Goal: Task Accomplishment & Management: Use online tool/utility

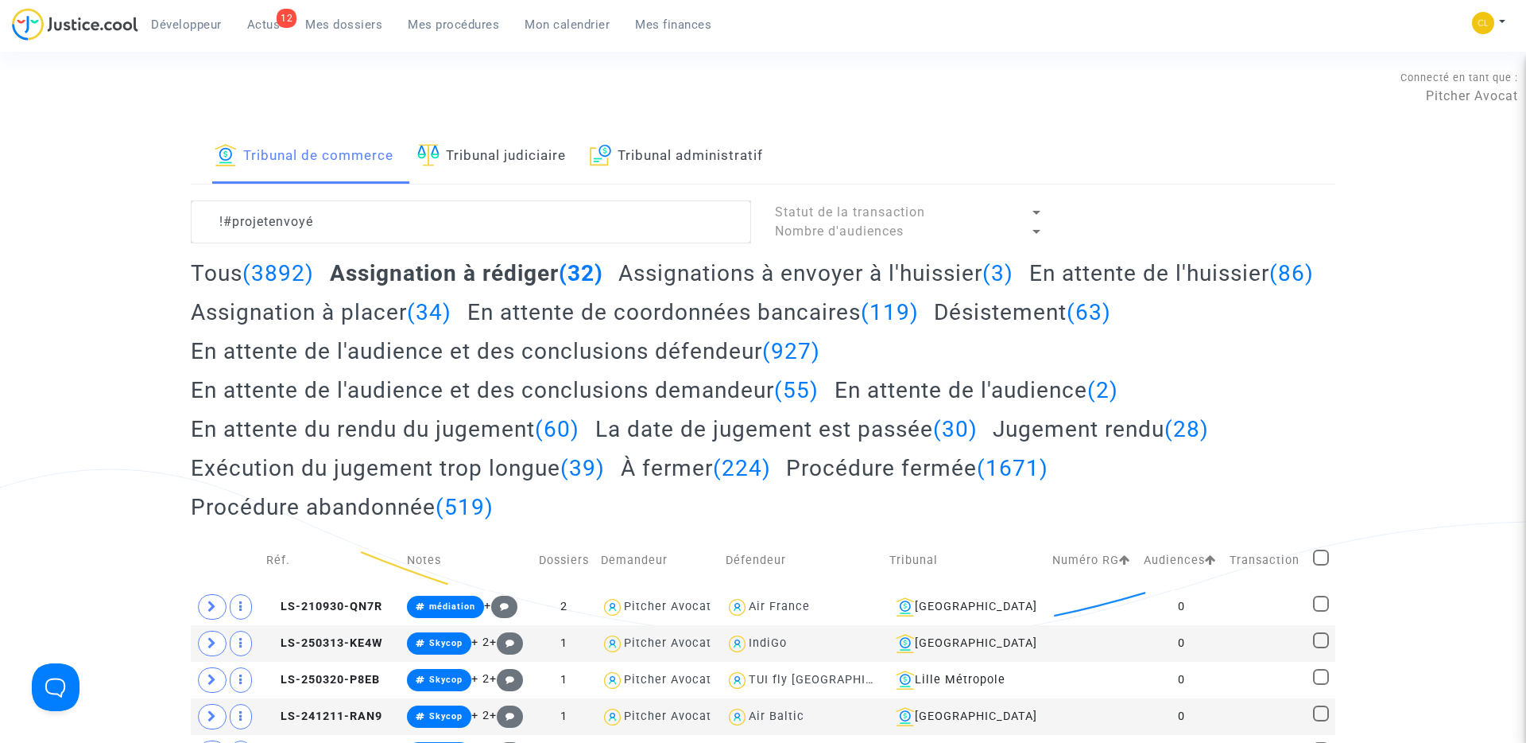
click at [344, 24] on span "Mes dossiers" at bounding box center [343, 24] width 77 height 14
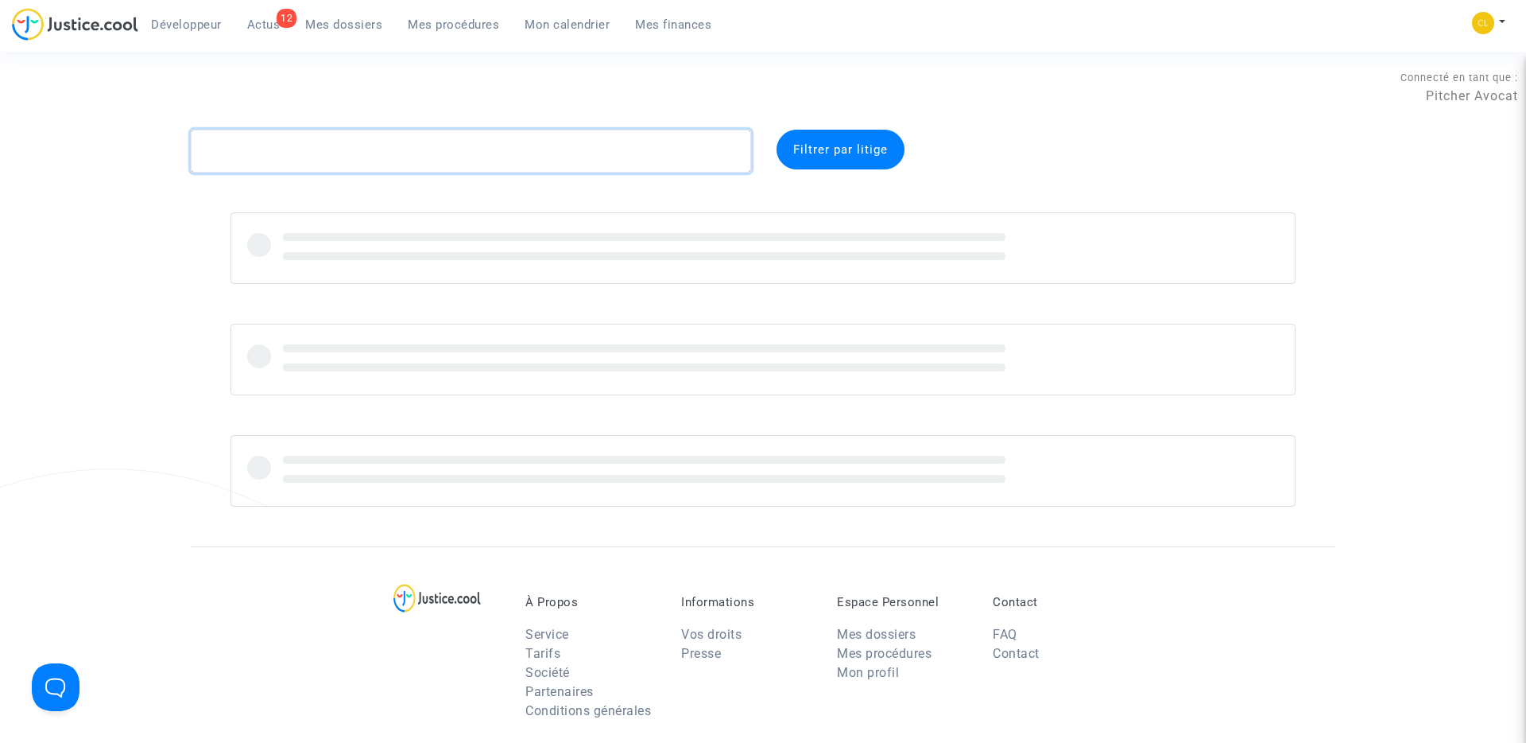
click at [364, 147] on textarea at bounding box center [471, 151] width 560 height 43
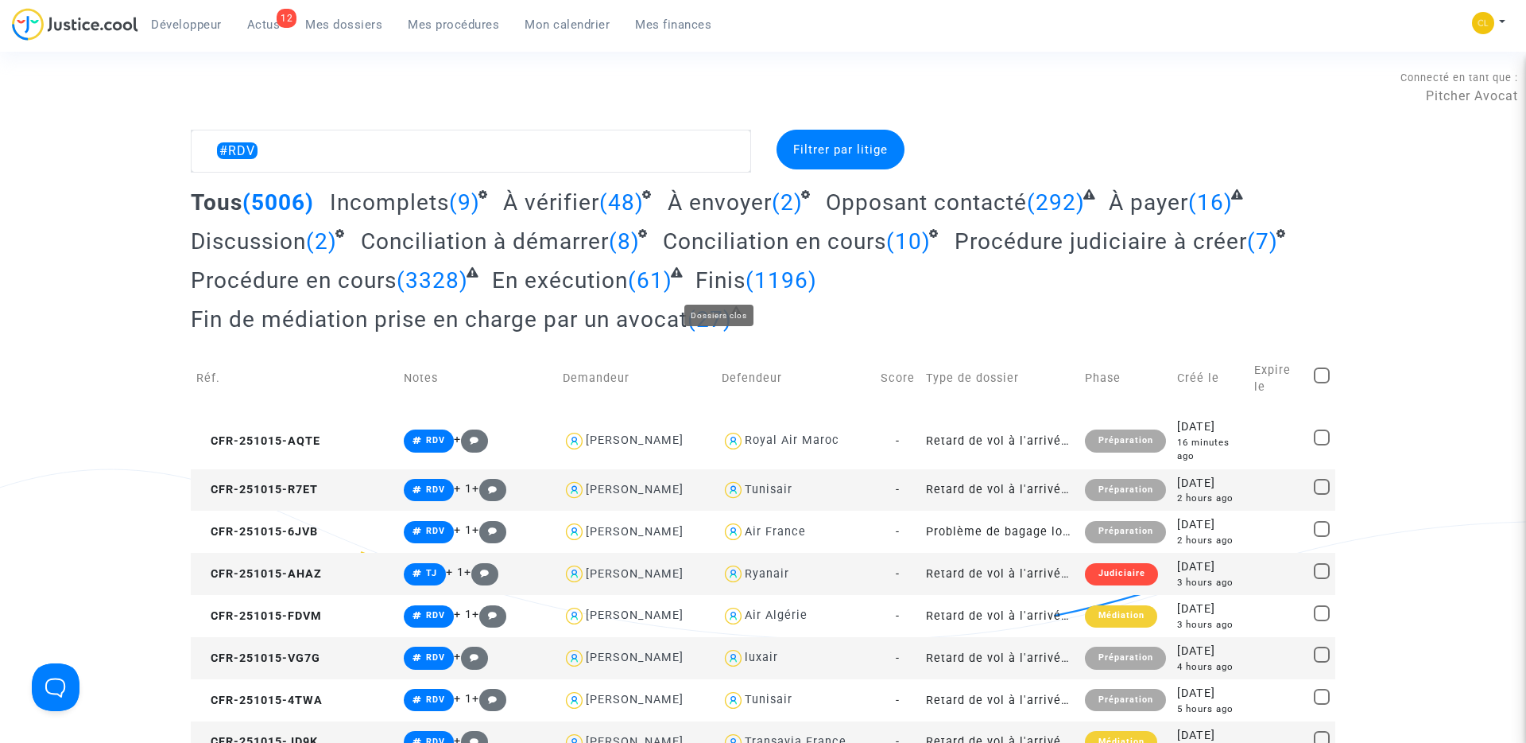
click at [732, 279] on span "Finis" at bounding box center [721, 280] width 50 height 26
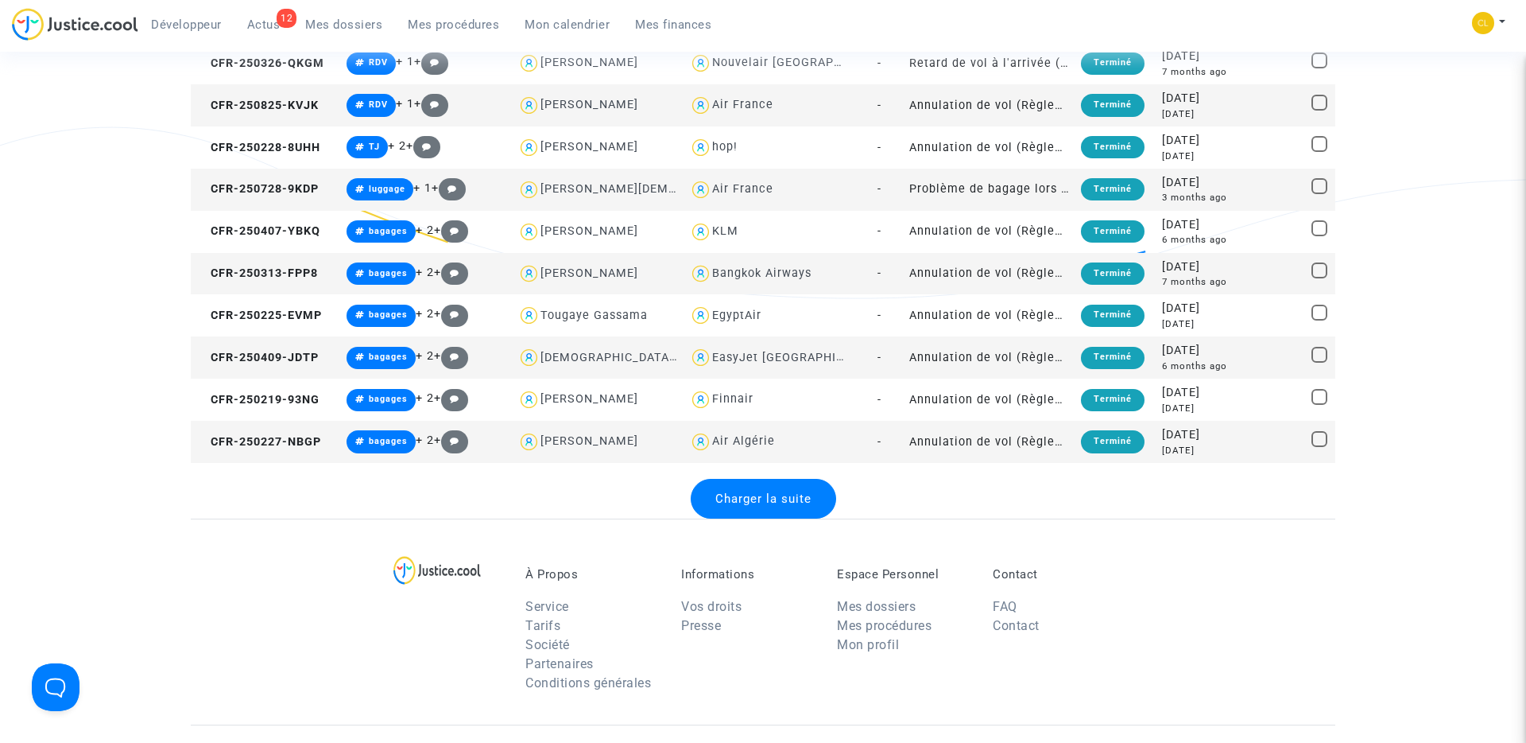
scroll to position [2348, 0]
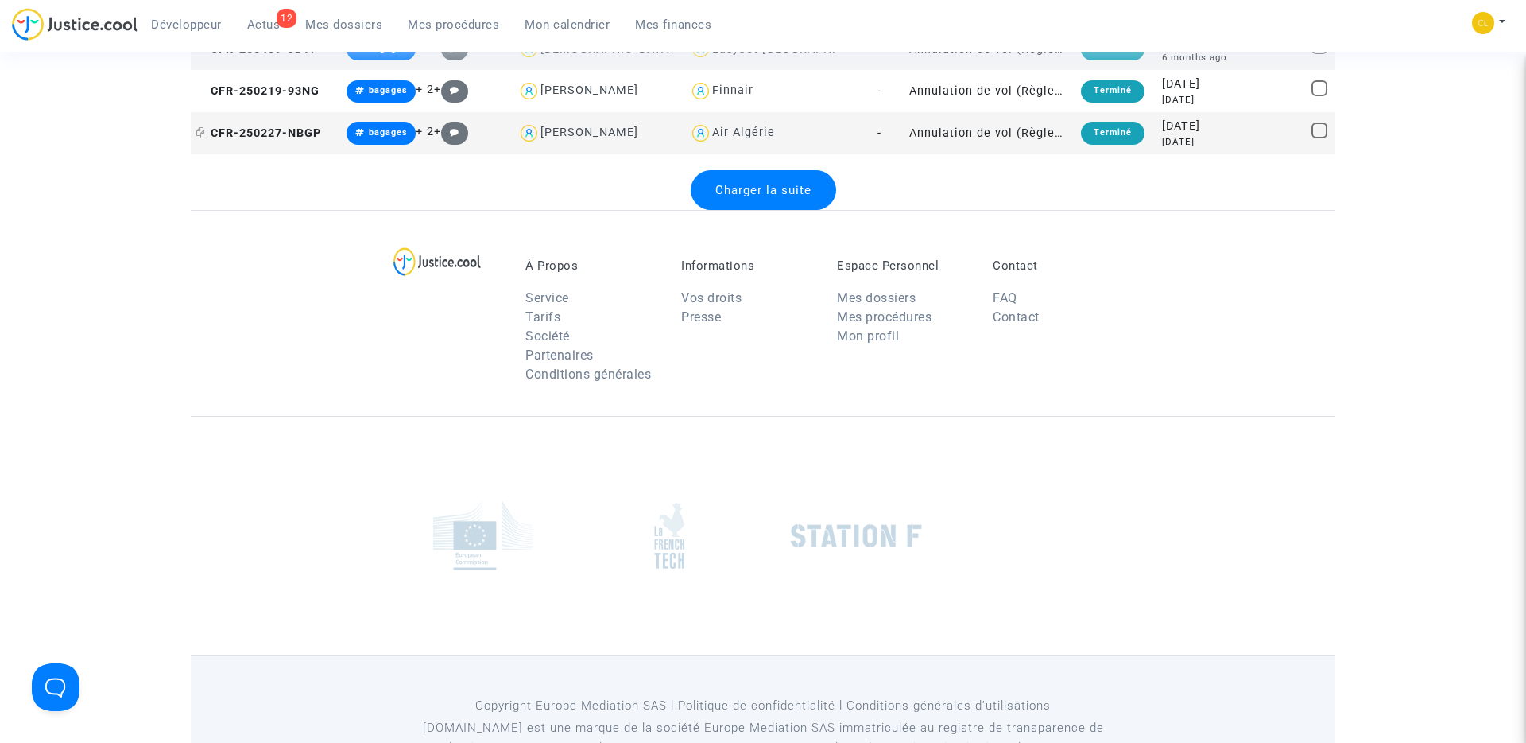
click at [200, 132] on icon at bounding box center [202, 132] width 12 height 11
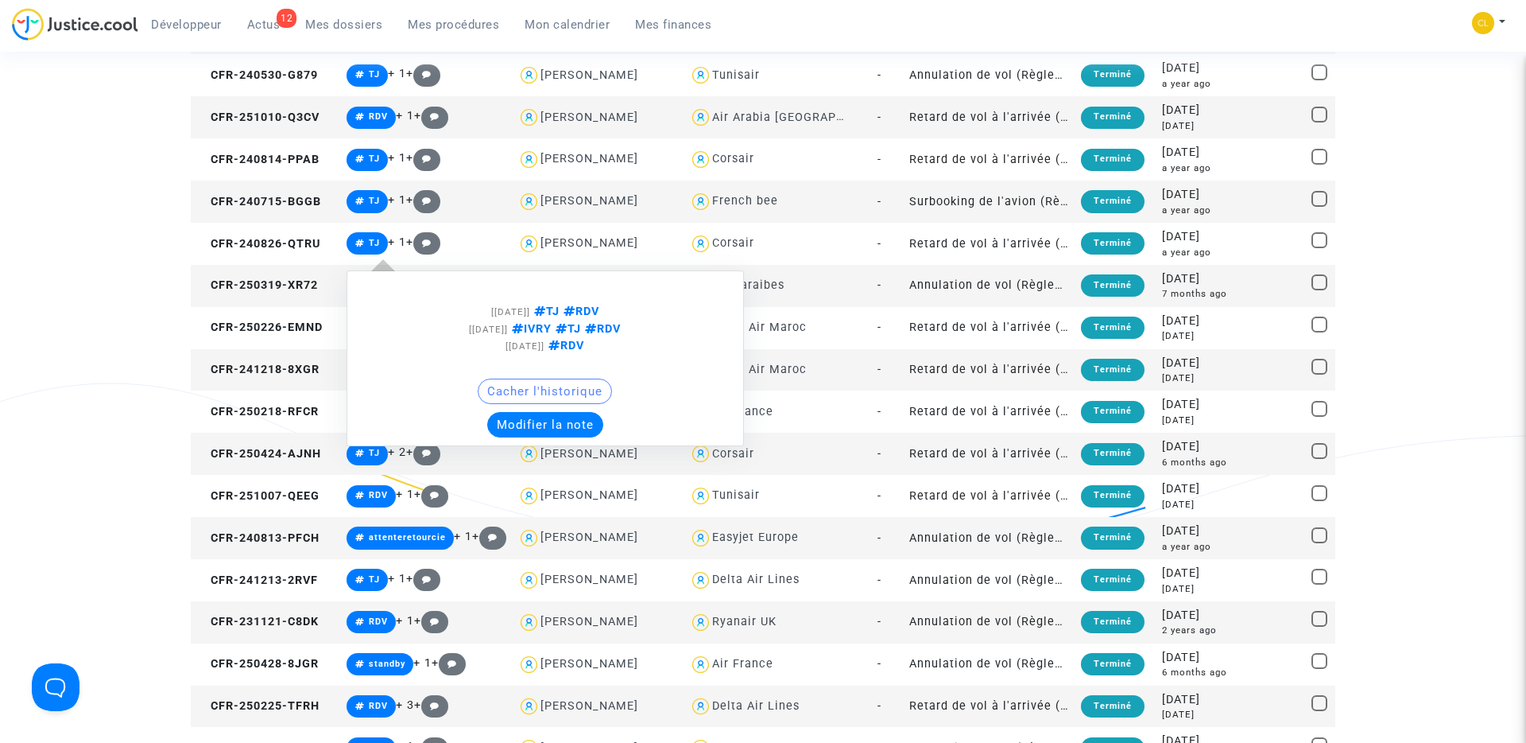
scroll to position [937, 0]
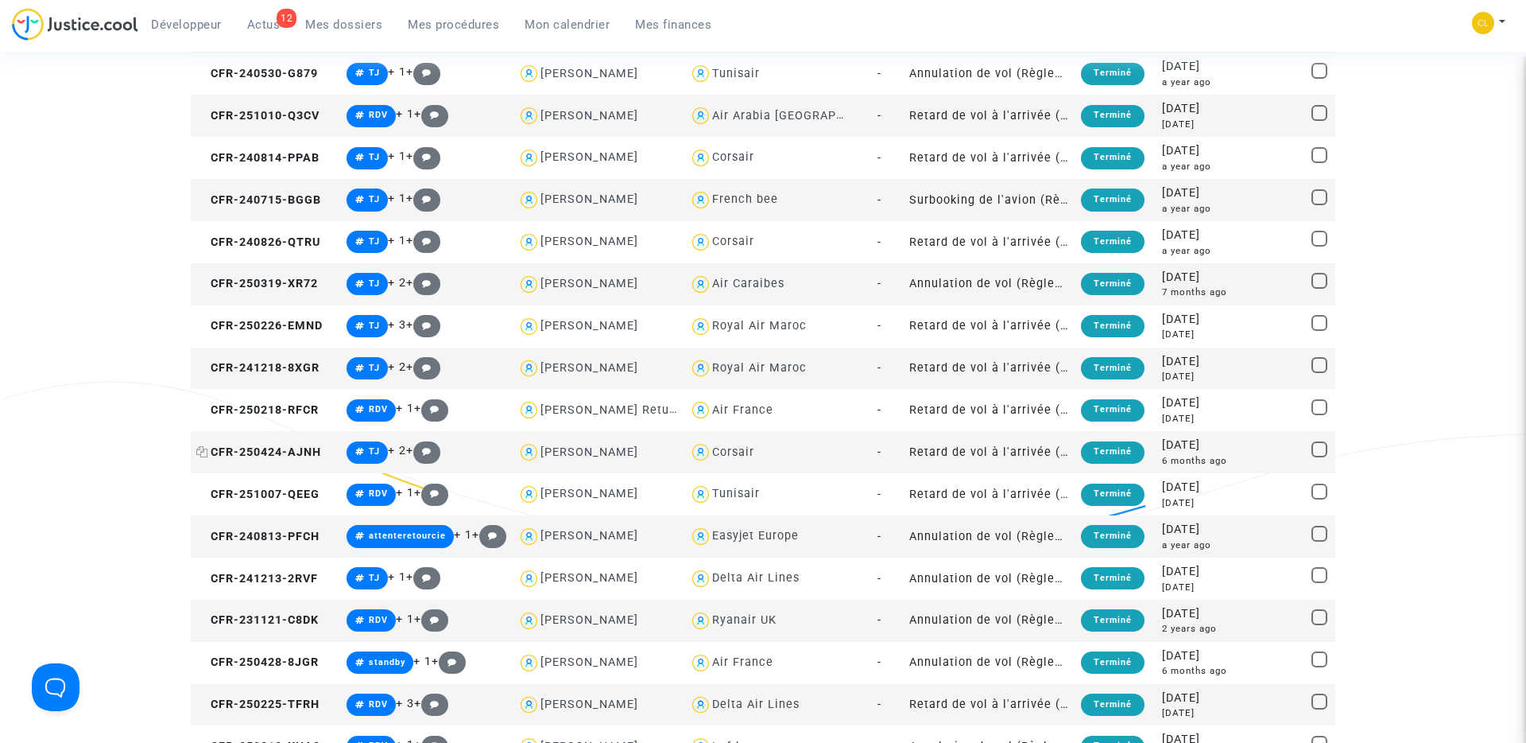
click at [203, 451] on icon at bounding box center [202, 451] width 12 height 11
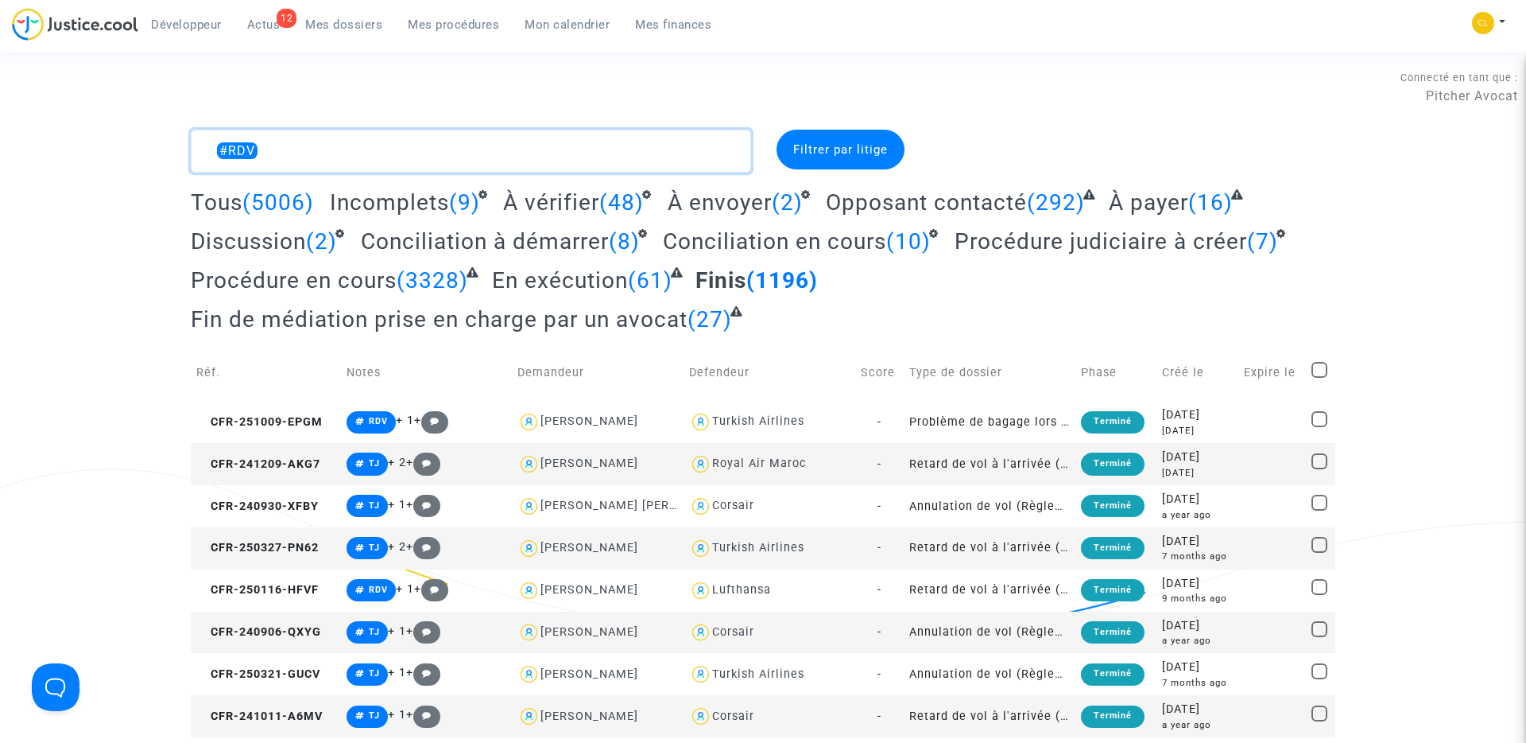
click at [316, 149] on textarea at bounding box center [471, 151] width 560 height 43
type textarea "@"
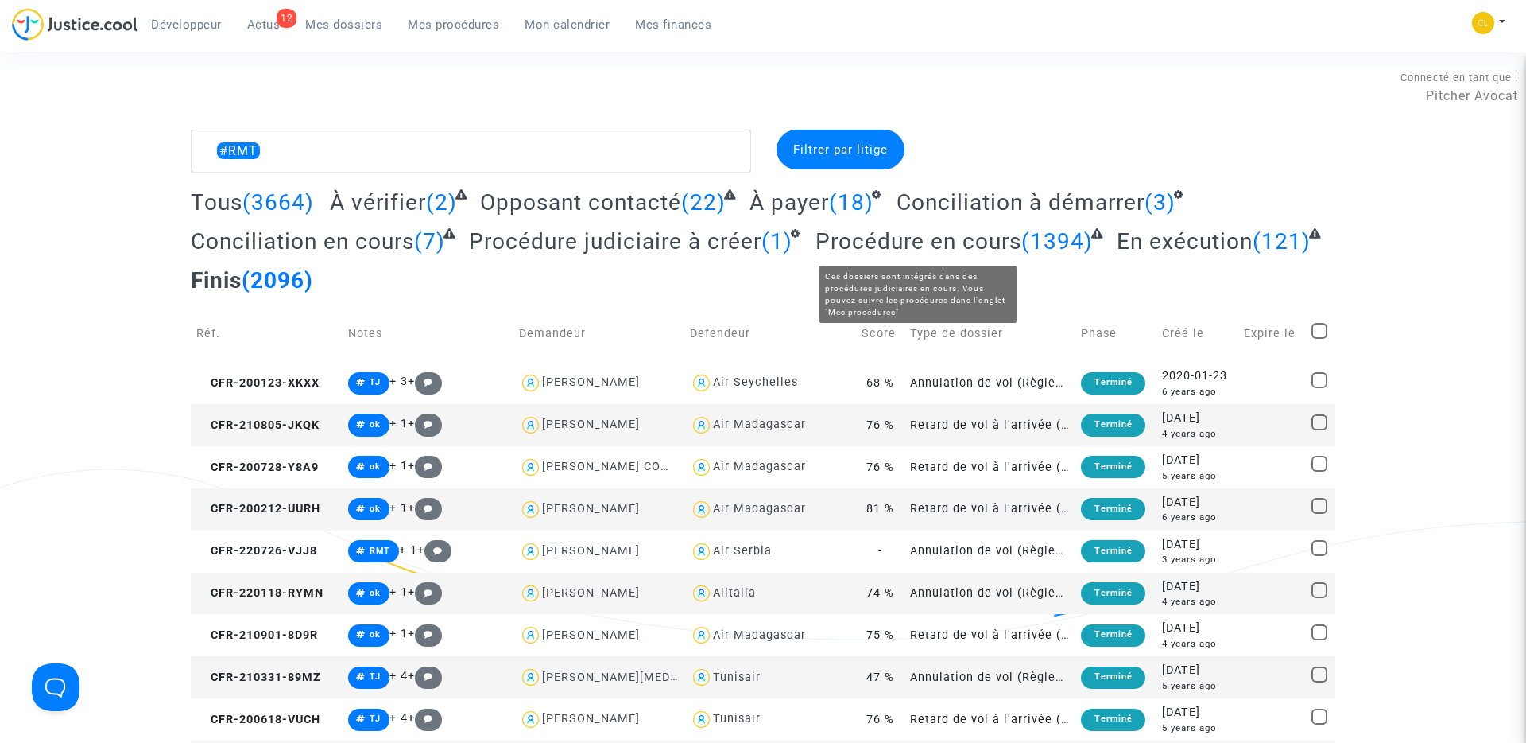
click at [837, 233] on span "Procédure en cours" at bounding box center [919, 241] width 206 height 26
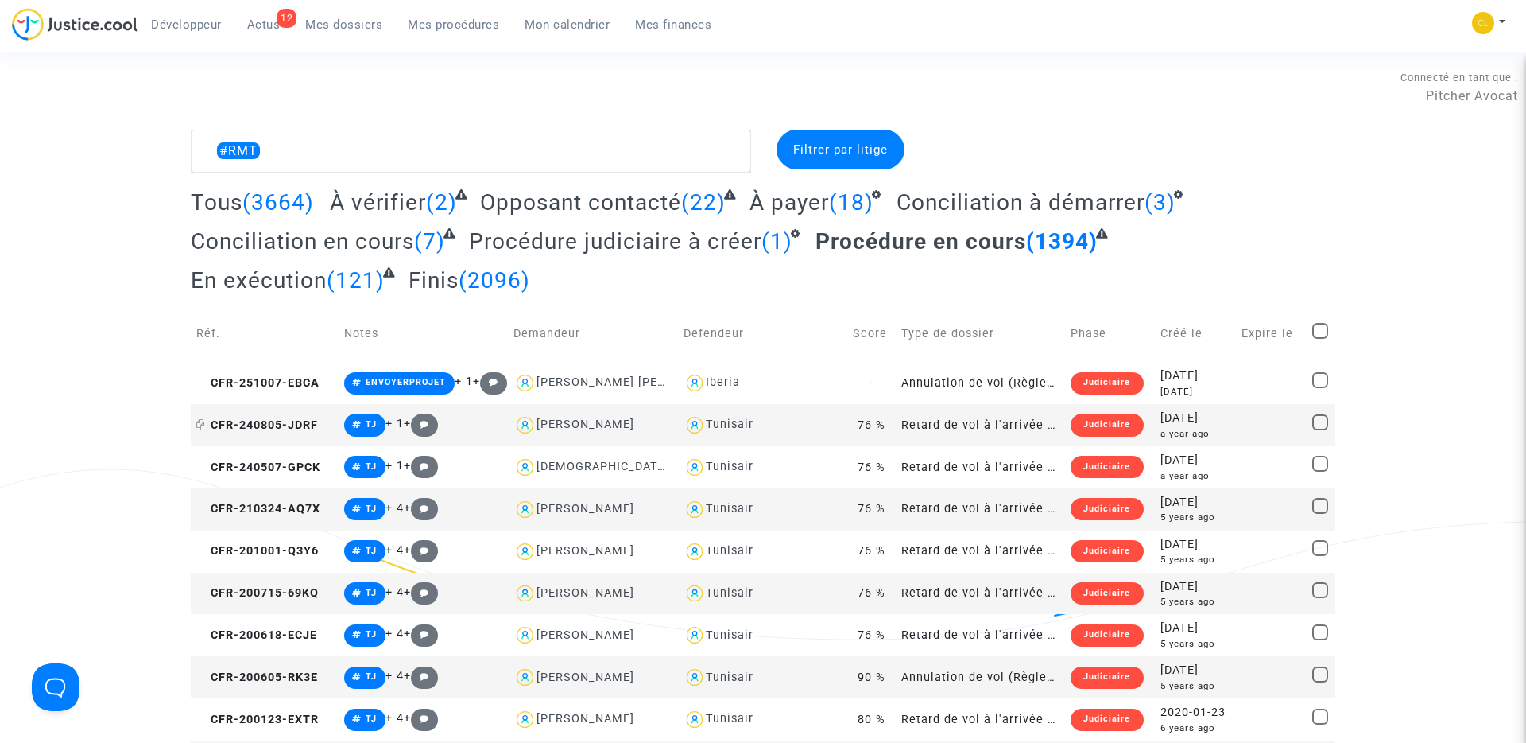
click at [202, 426] on icon at bounding box center [202, 424] width 12 height 11
click at [314, 149] on textarea at bounding box center [471, 151] width 560 height 43
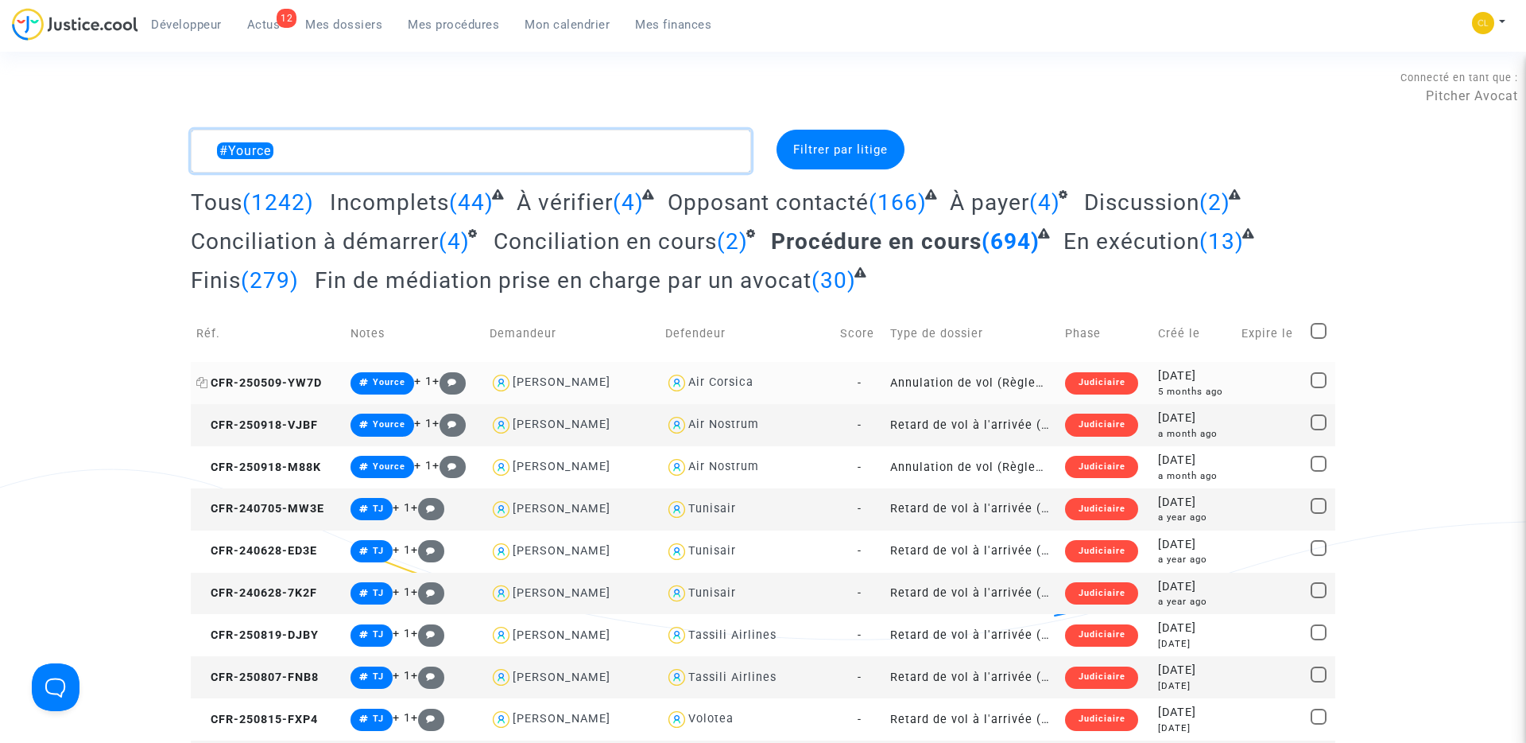
type textarea "#Yource"
click at [202, 382] on icon at bounding box center [202, 382] width 12 height 11
